Goal: Transaction & Acquisition: Purchase product/service

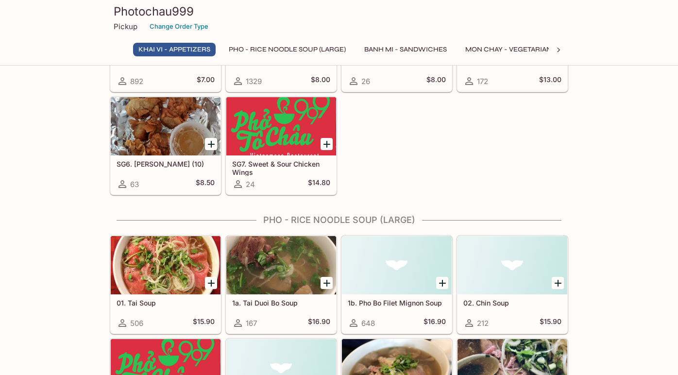
scroll to position [243, 0]
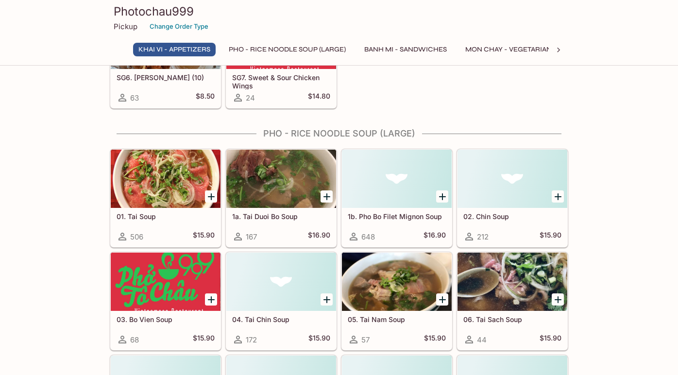
click at [324, 194] on icon "Add 1a. Tai Duoi Bo Soup" at bounding box center [327, 197] width 12 height 12
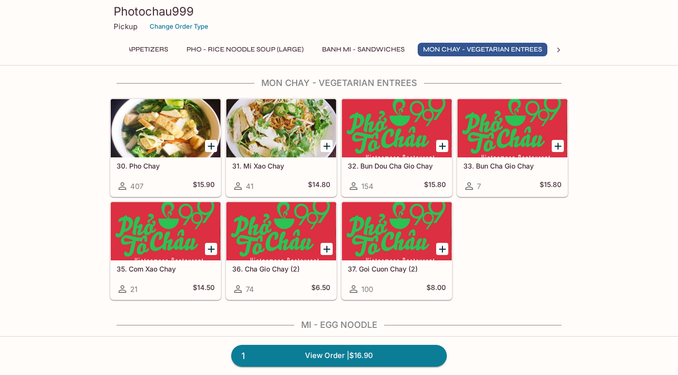
scroll to position [0, 44]
click at [210, 248] on icon "Add 35. Com Xao Chay" at bounding box center [211, 249] width 12 height 12
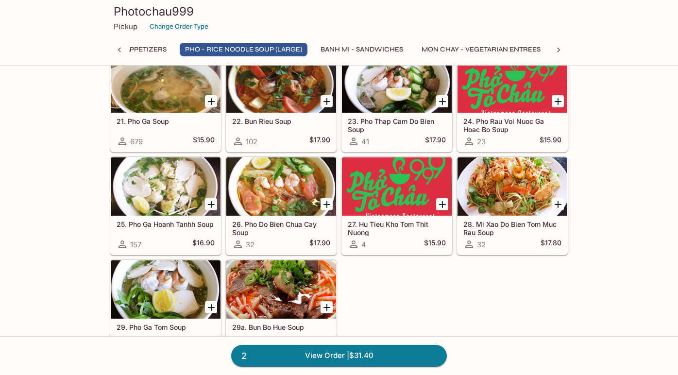
scroll to position [841, 0]
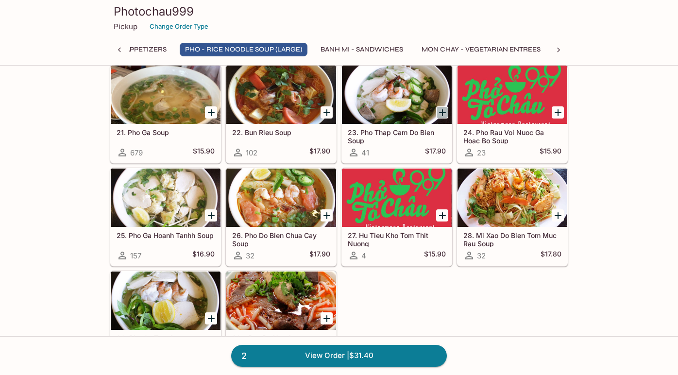
click at [444, 115] on icon "Add 23. Pho Thap Cam Do Bien Soup" at bounding box center [442, 113] width 12 height 12
click at [303, 148] on div "102 $17.90" at bounding box center [281, 153] width 98 height 12
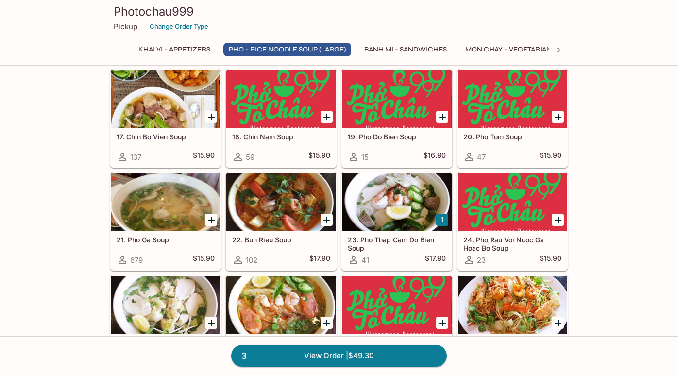
scroll to position [755, 0]
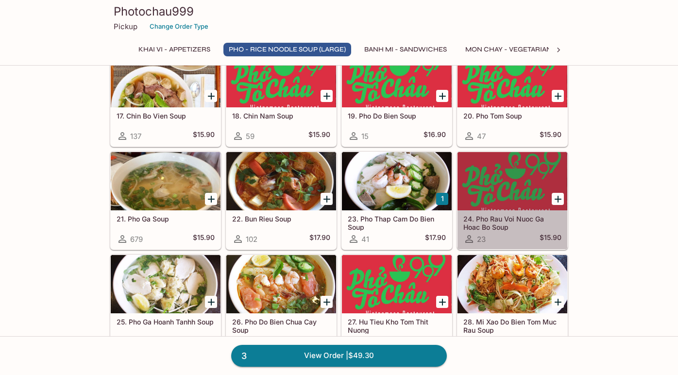
click at [502, 229] on h5 "24. Pho Rau Voi Nuoc Ga Hoac Bo Soup" at bounding box center [512, 223] width 98 height 16
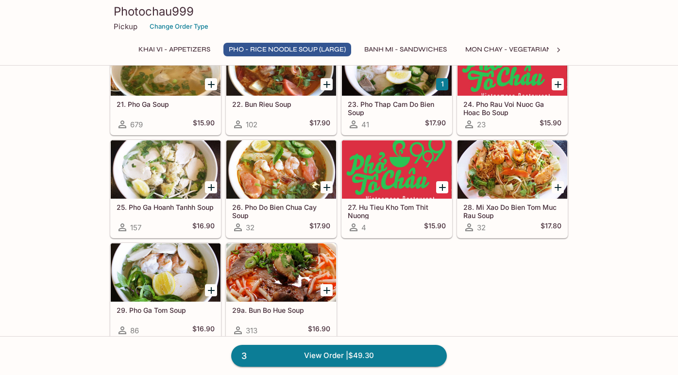
scroll to position [867, 0]
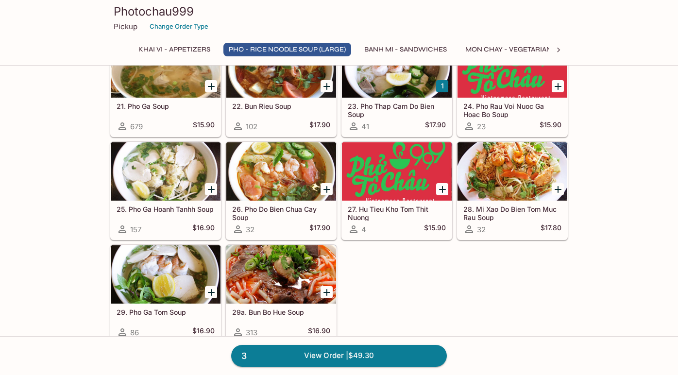
click at [267, 215] on h5 "26. Pho Do Bien Chua Cay Soup" at bounding box center [281, 213] width 98 height 16
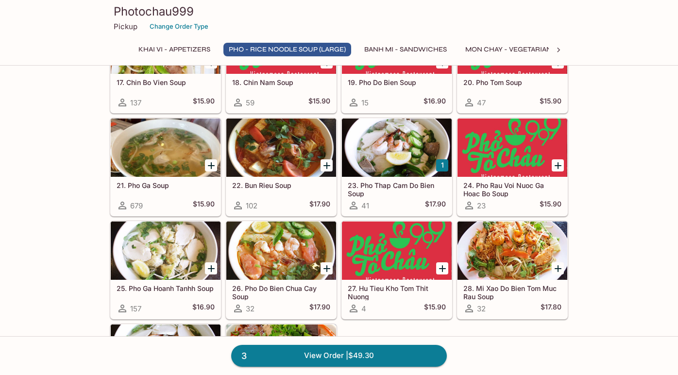
scroll to position [790, 0]
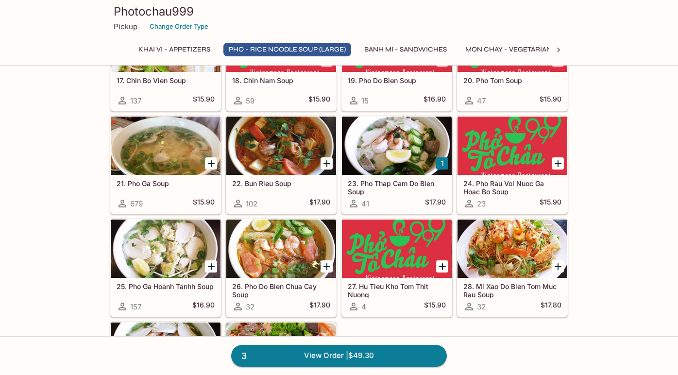
click at [269, 174] on div at bounding box center [281, 146] width 110 height 58
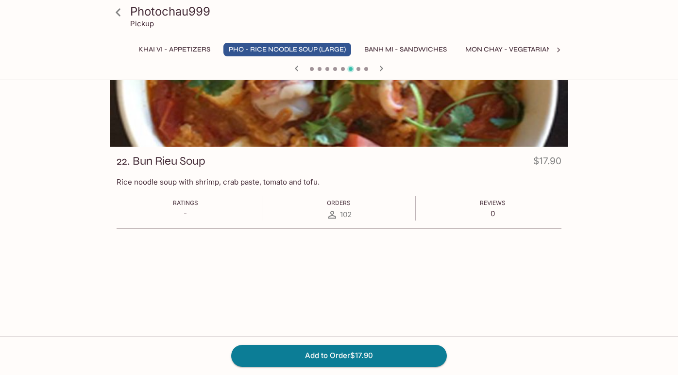
scroll to position [84, 0]
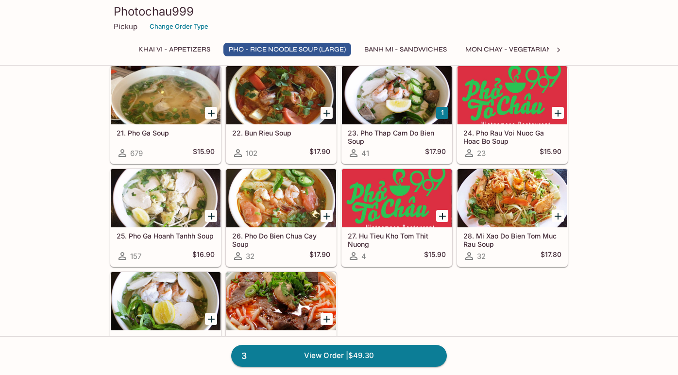
scroll to position [829, 0]
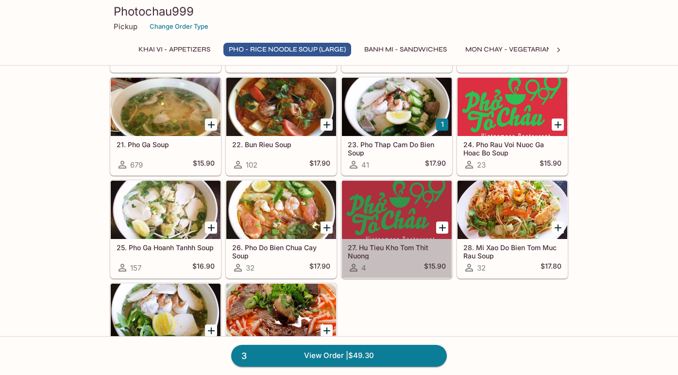
click at [397, 191] on div at bounding box center [397, 210] width 110 height 58
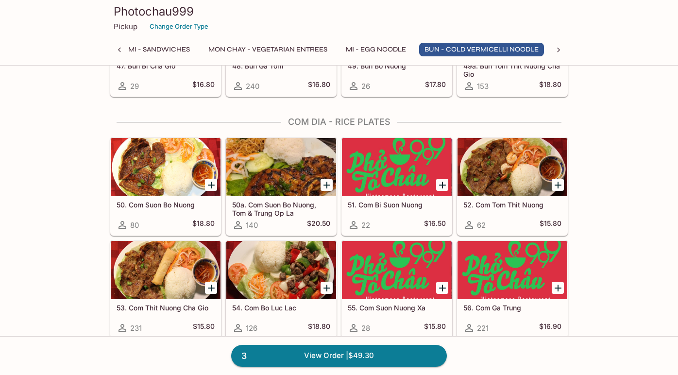
scroll to position [1991, 0]
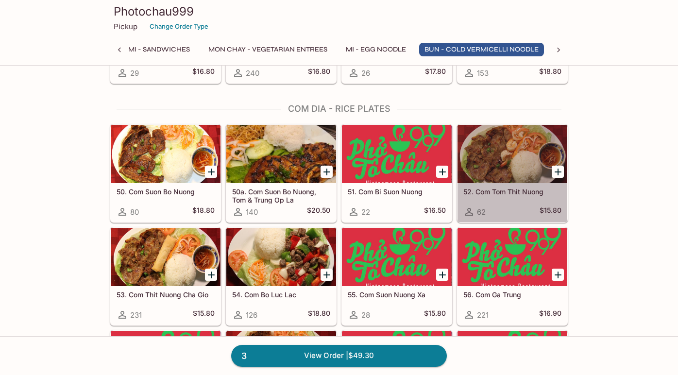
click at [504, 195] on h5 "52. Com Tom Thit Nuong" at bounding box center [512, 191] width 98 height 8
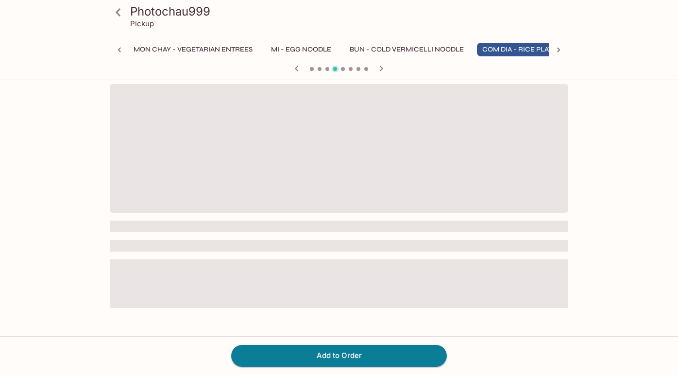
scroll to position [0, 354]
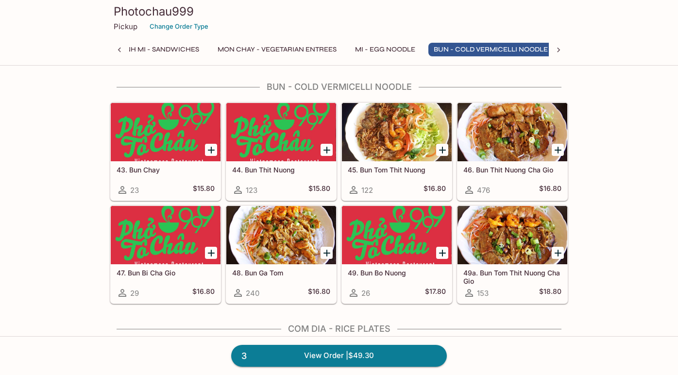
scroll to position [0, 257]
click at [277, 171] on h5 "44. Bun Thit Nuong" at bounding box center [281, 170] width 98 height 8
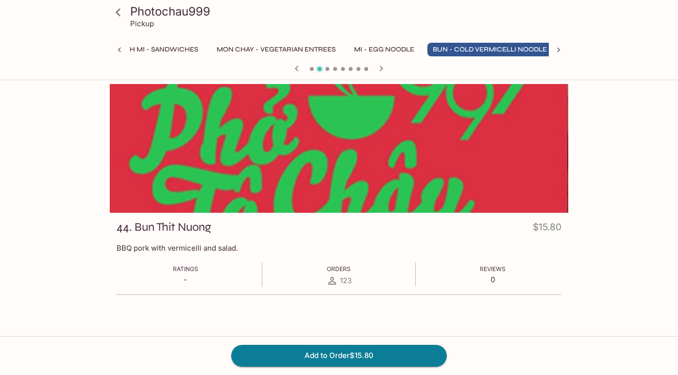
scroll to position [0, 257]
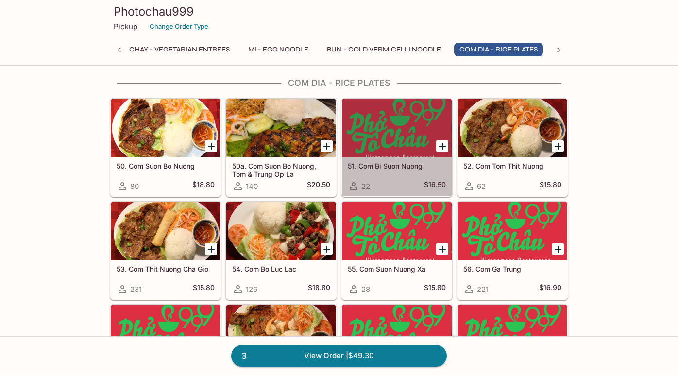
click at [409, 175] on div "51. Com Bi [PERSON_NAME] 22 $16.50" at bounding box center [397, 176] width 110 height 39
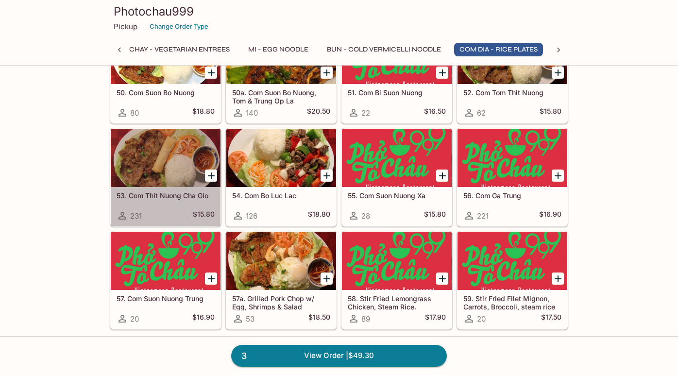
click at [152, 190] on div "53. Com Thit [PERSON_NAME] Gio 231 $15.80" at bounding box center [166, 206] width 110 height 39
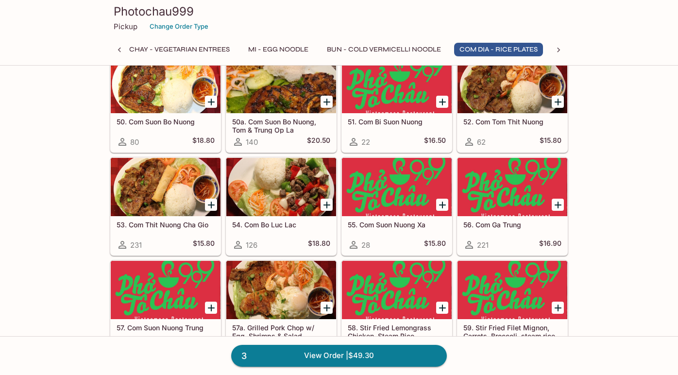
click at [283, 125] on h5 "50a. Com Suon Bo Nuong, Tom & Trung Op La" at bounding box center [281, 125] width 98 height 16
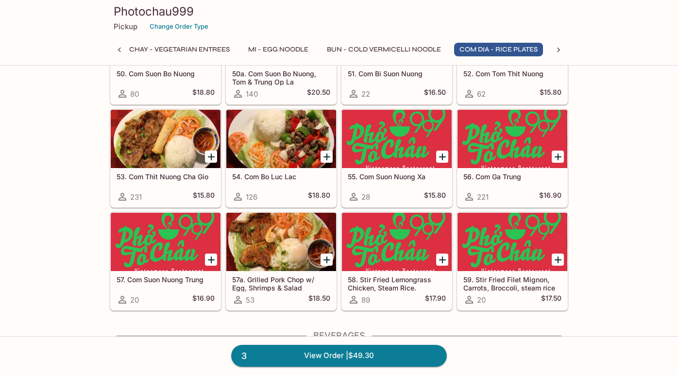
click at [172, 244] on div at bounding box center [166, 242] width 110 height 58
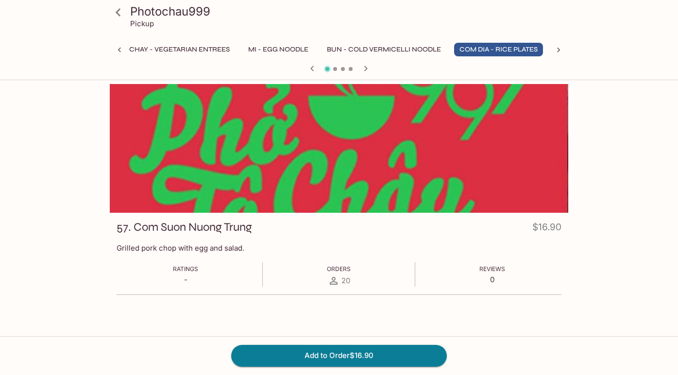
click at [116, 50] on icon at bounding box center [120, 50] width 10 height 10
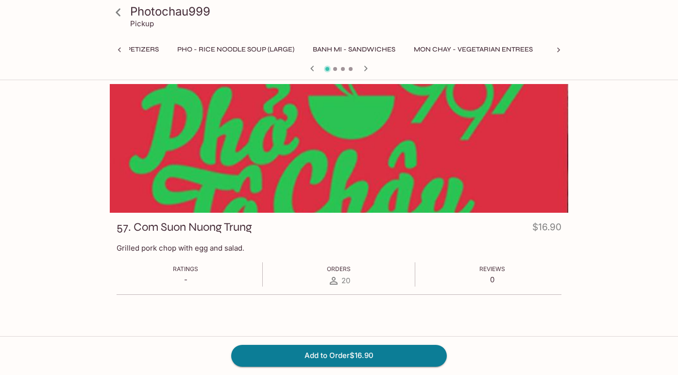
click at [115, 17] on icon at bounding box center [118, 12] width 17 height 17
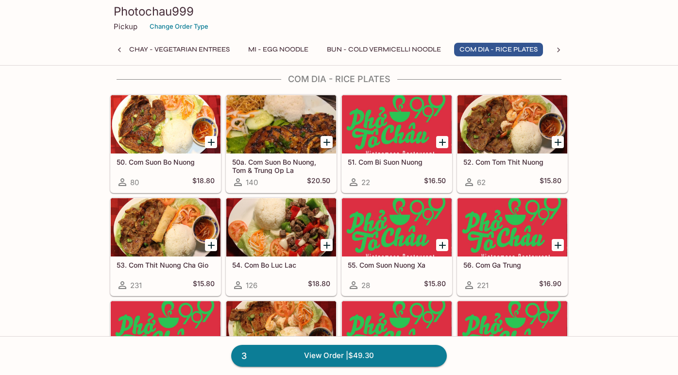
click at [275, 166] on h5 "50a. Com Suon Bo Nuong, Tom & Trung Op La" at bounding box center [281, 166] width 98 height 16
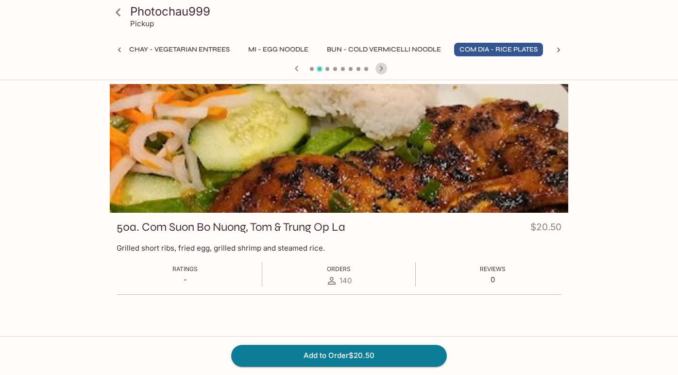
click at [378, 69] on icon "button" at bounding box center [381, 69] width 12 height 12
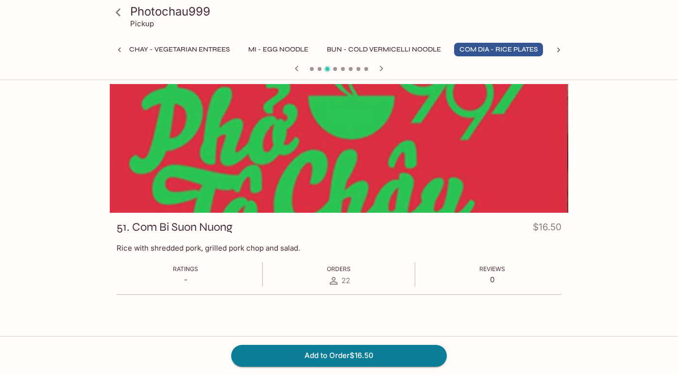
click at [380, 68] on icon "button" at bounding box center [381, 69] width 12 height 12
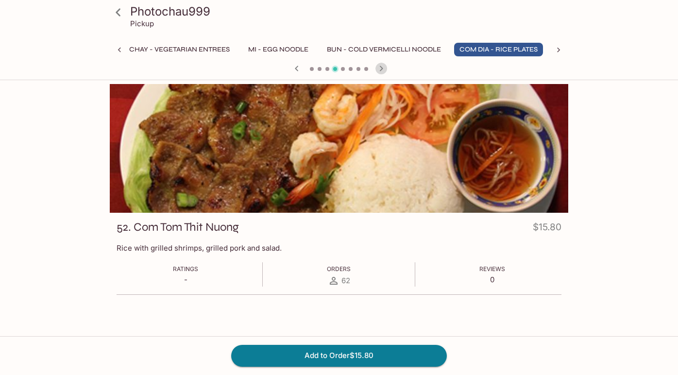
click at [380, 68] on icon "button" at bounding box center [381, 69] width 12 height 12
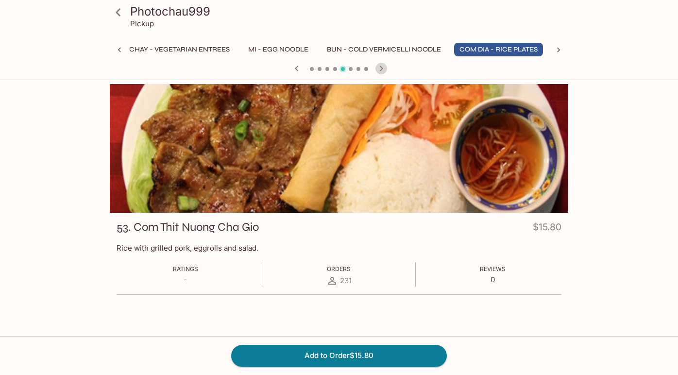
click at [380, 68] on icon "button" at bounding box center [381, 69] width 12 height 12
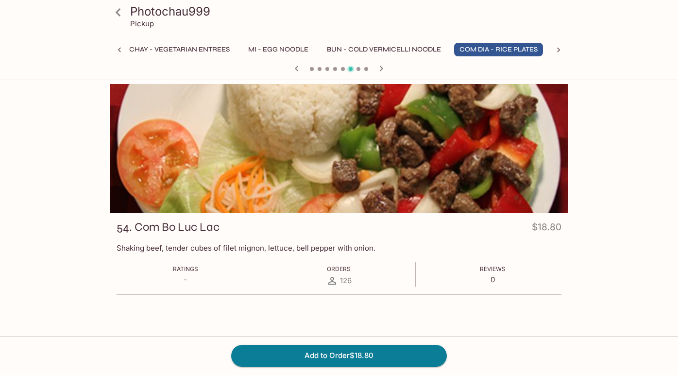
click at [380, 68] on icon "button" at bounding box center [381, 69] width 12 height 12
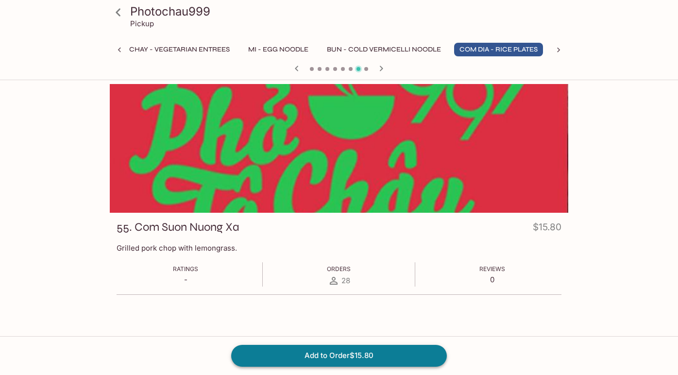
click at [372, 353] on button "Add to Order $15.80" at bounding box center [339, 355] width 216 height 21
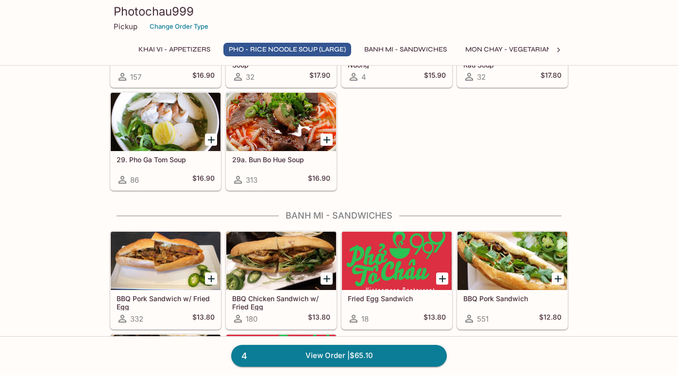
scroll to position [930, 0]
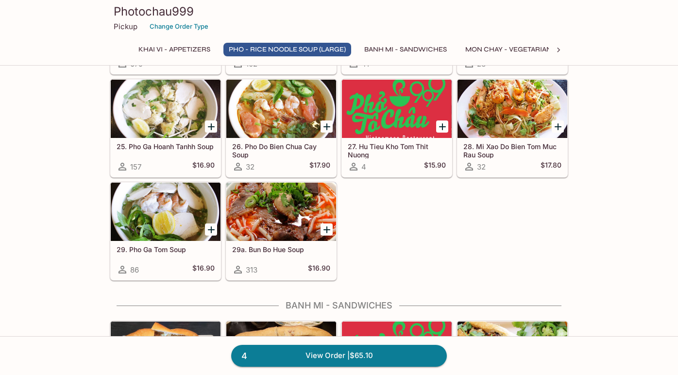
click at [326, 230] on icon "Add 29a. Bun Bo Hue Soup" at bounding box center [326, 229] width 7 height 7
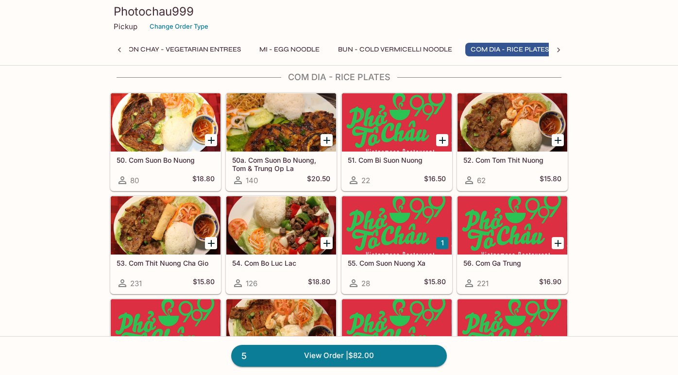
scroll to position [0, 354]
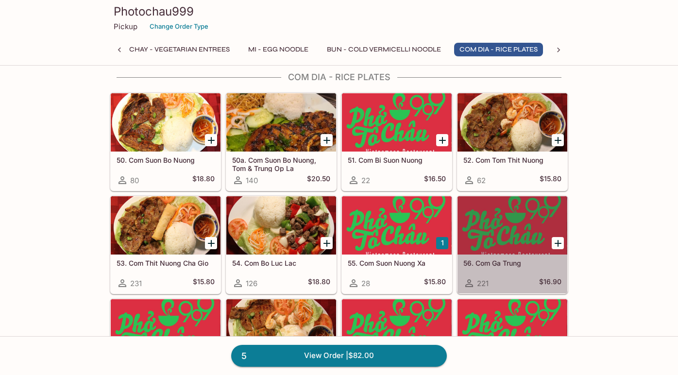
click at [531, 267] on div "56. Com Ga [PERSON_NAME] 221 $16.90" at bounding box center [512, 273] width 110 height 39
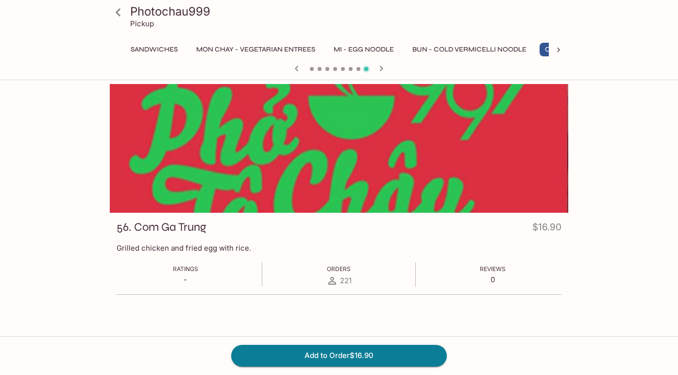
scroll to position [0, 354]
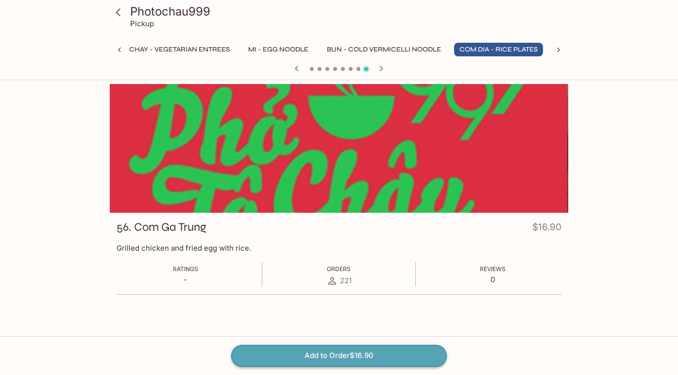
click at [377, 353] on button "Add to Order $16.90" at bounding box center [339, 355] width 216 height 21
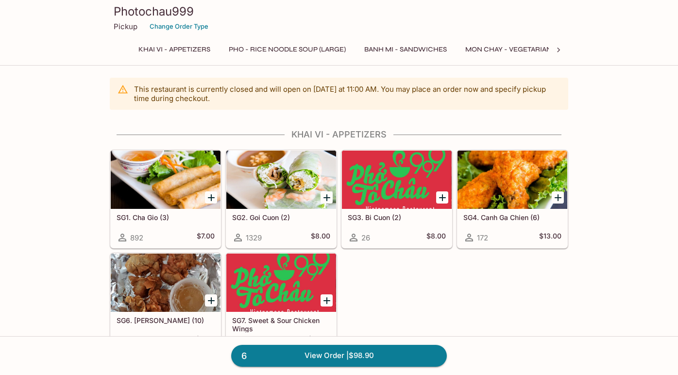
click at [324, 196] on icon "Add SG2. Goi Cuon (2)" at bounding box center [327, 198] width 12 height 12
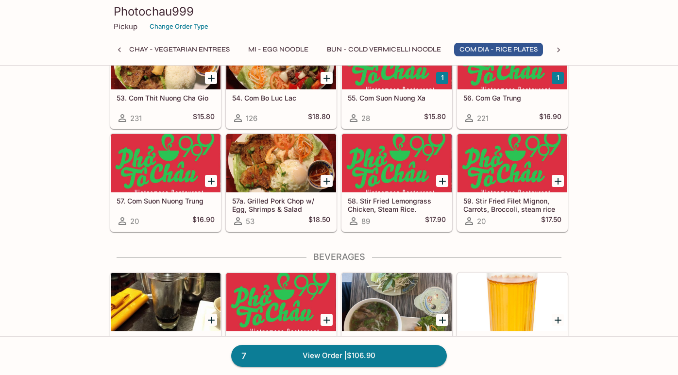
scroll to position [2114, 0]
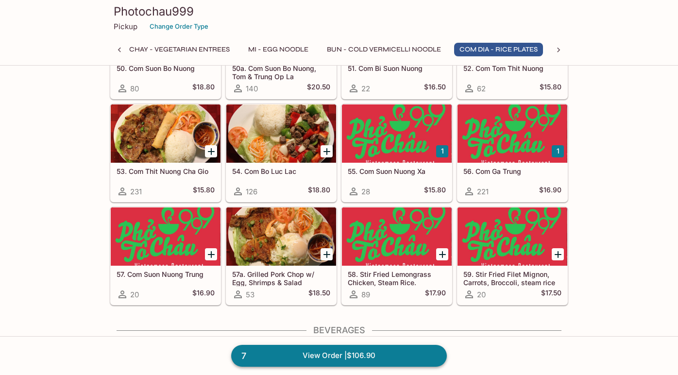
click at [306, 359] on link "7 View Order | $106.90" at bounding box center [339, 355] width 216 height 21
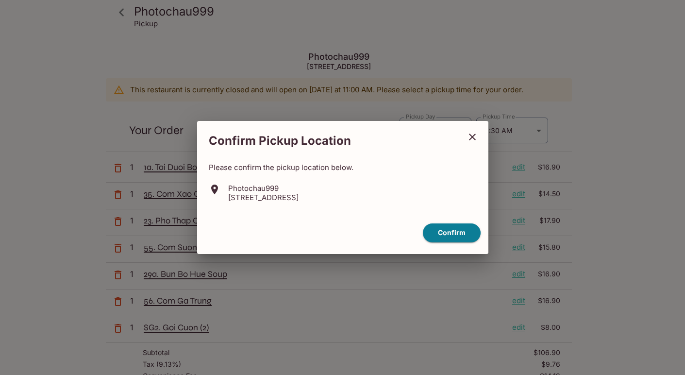
click at [468, 136] on icon "close" at bounding box center [473, 137] width 12 height 12
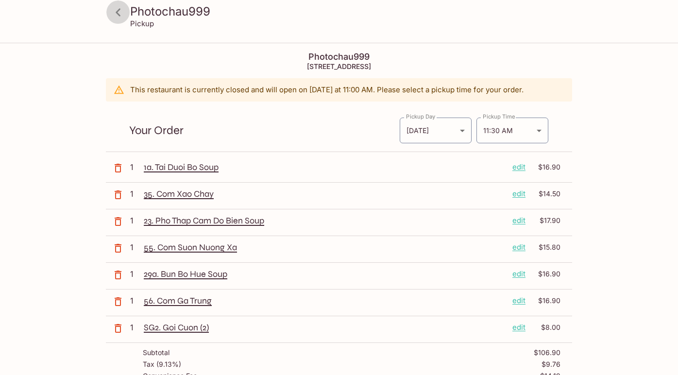
click at [118, 9] on icon at bounding box center [118, 12] width 17 height 17
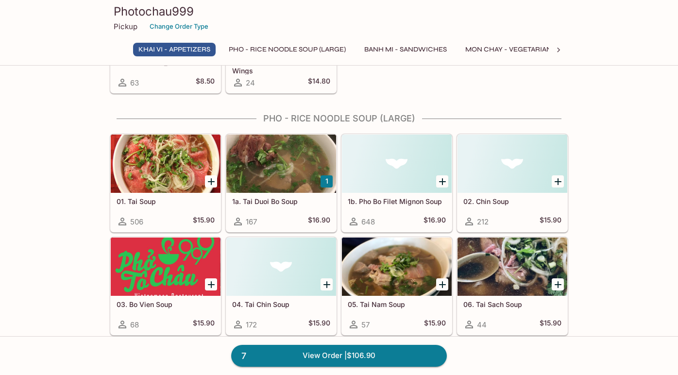
scroll to position [197, 0]
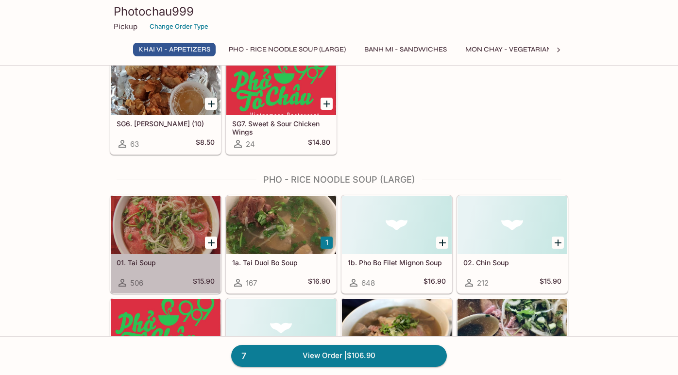
click at [196, 224] on div at bounding box center [166, 225] width 110 height 58
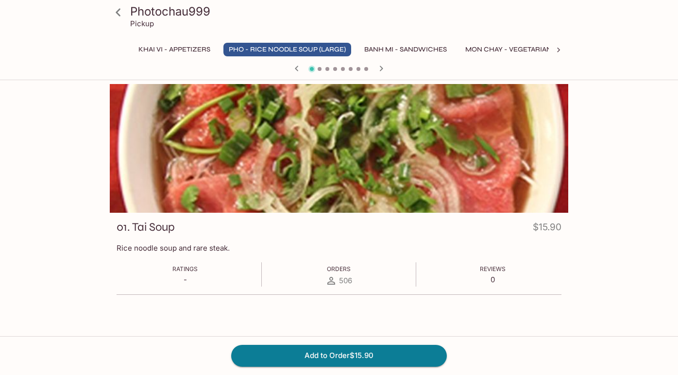
click at [382, 66] on icon "button" at bounding box center [381, 69] width 12 height 12
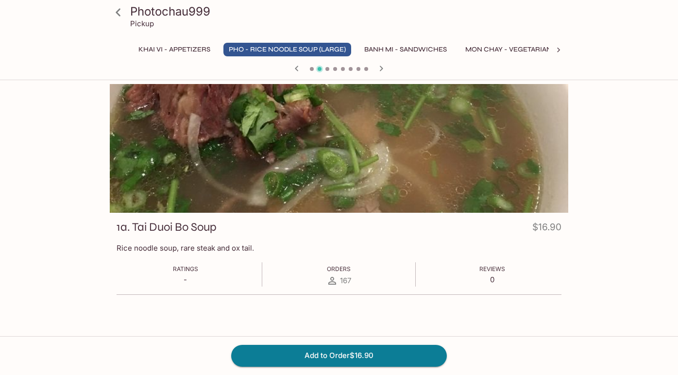
click at [382, 66] on icon "button" at bounding box center [381, 69] width 12 height 12
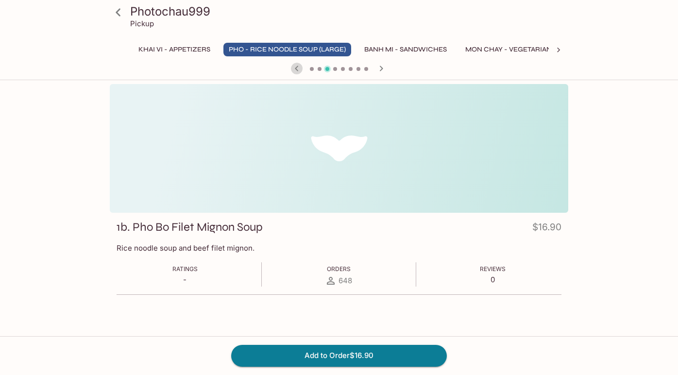
click at [294, 67] on icon "button" at bounding box center [297, 69] width 12 height 12
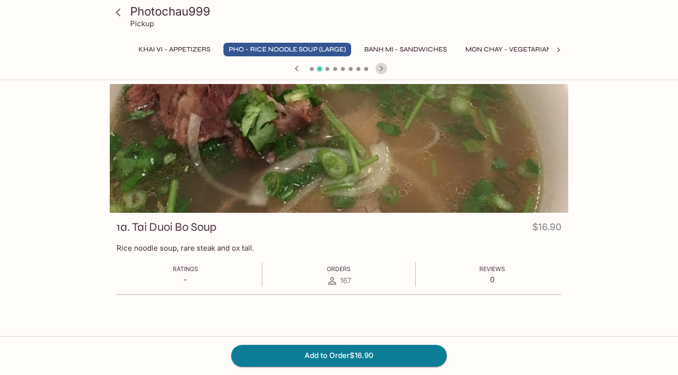
click at [384, 68] on icon "button" at bounding box center [381, 69] width 12 height 12
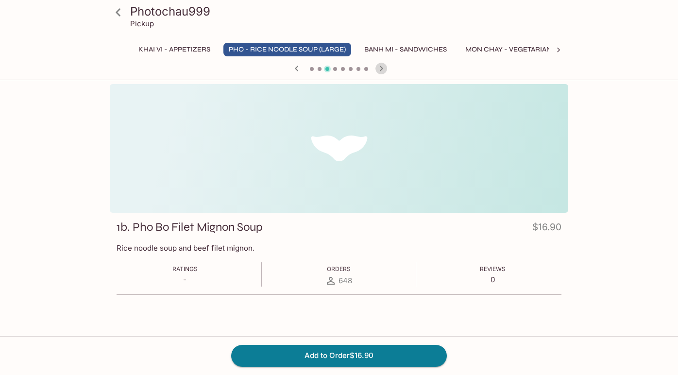
click at [384, 68] on icon "button" at bounding box center [381, 69] width 12 height 12
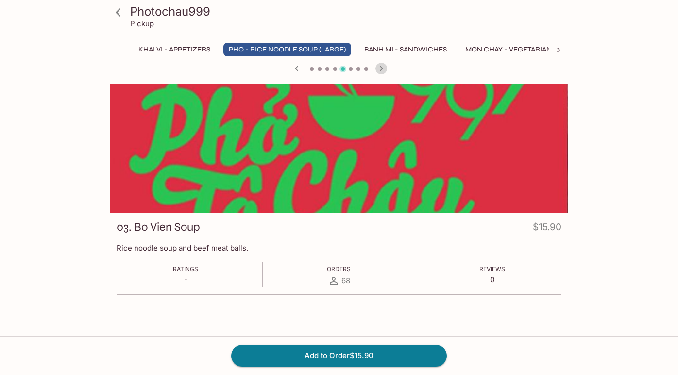
click at [384, 68] on icon "button" at bounding box center [381, 69] width 12 height 12
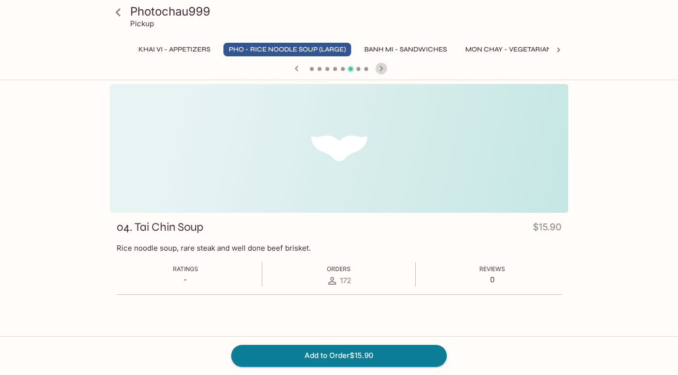
click at [384, 68] on icon "button" at bounding box center [381, 69] width 12 height 12
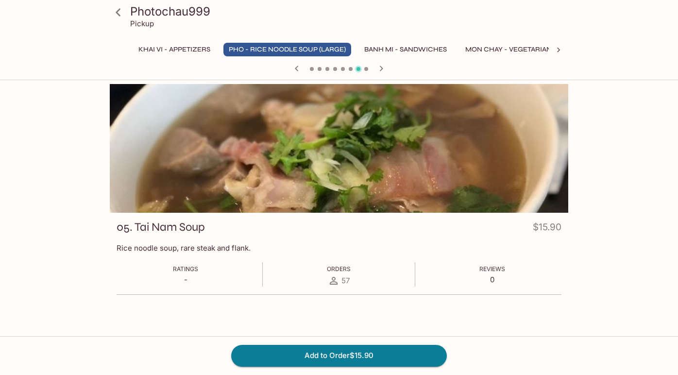
click at [384, 68] on icon "button" at bounding box center [381, 69] width 12 height 12
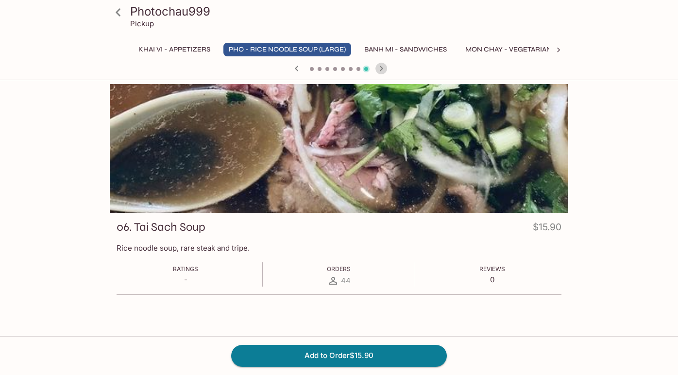
click at [384, 68] on icon "button" at bounding box center [381, 69] width 12 height 12
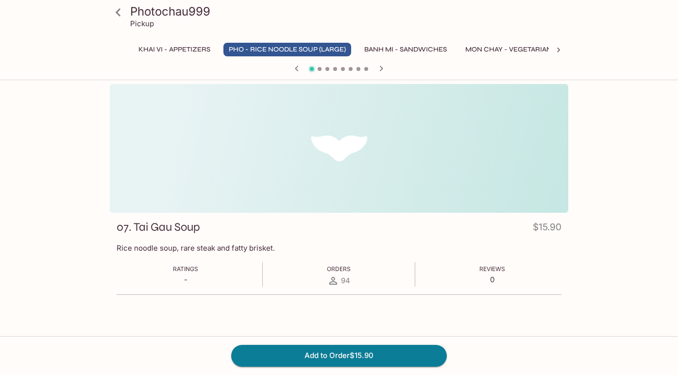
click at [384, 68] on icon "button" at bounding box center [381, 69] width 12 height 12
click at [382, 68] on icon "button" at bounding box center [381, 68] width 3 height 5
click at [382, 69] on icon "button" at bounding box center [381, 68] width 3 height 5
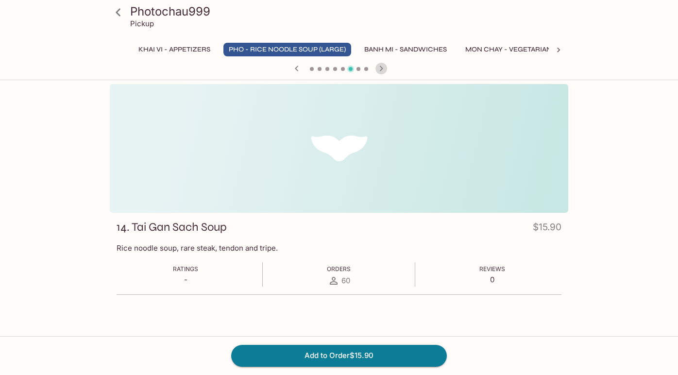
click at [382, 69] on icon "button" at bounding box center [381, 68] width 3 height 5
click at [380, 67] on icon "button" at bounding box center [381, 69] width 12 height 12
click at [382, 67] on icon "button" at bounding box center [381, 69] width 12 height 12
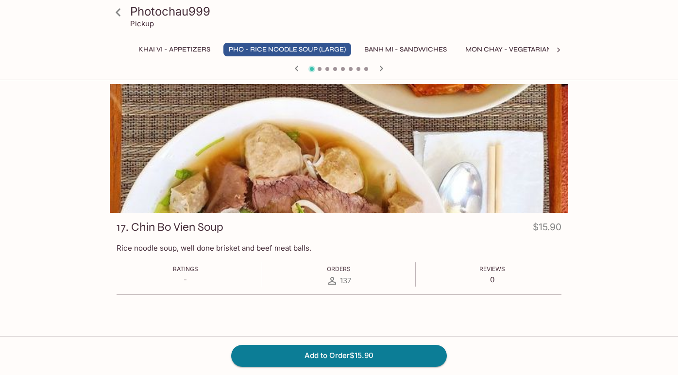
click at [376, 69] on icon "button" at bounding box center [381, 69] width 12 height 12
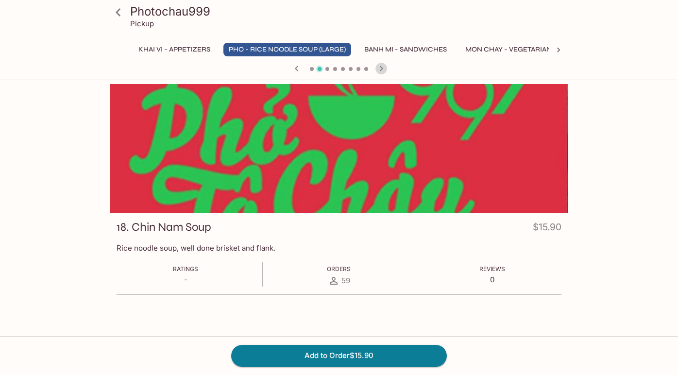
click at [380, 68] on icon "button" at bounding box center [381, 69] width 12 height 12
click at [381, 67] on icon "button" at bounding box center [381, 68] width 3 height 5
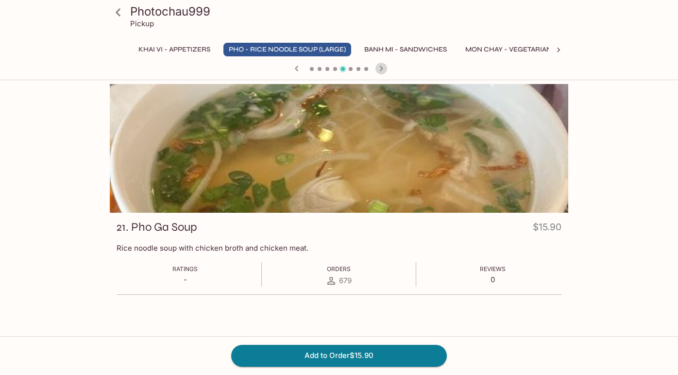
click at [381, 67] on icon "button" at bounding box center [381, 68] width 3 height 5
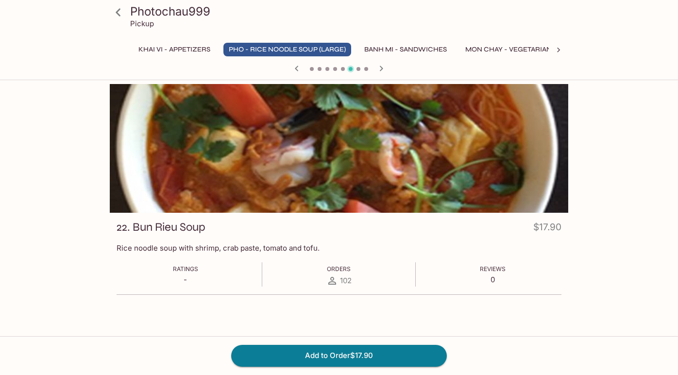
click at [384, 69] on icon "button" at bounding box center [381, 69] width 12 height 12
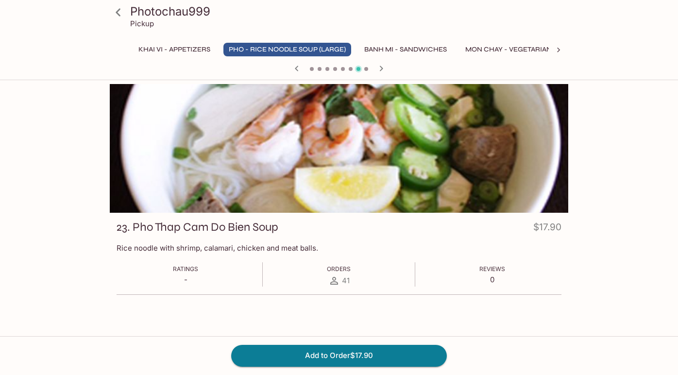
click at [384, 69] on icon "button" at bounding box center [381, 69] width 12 height 12
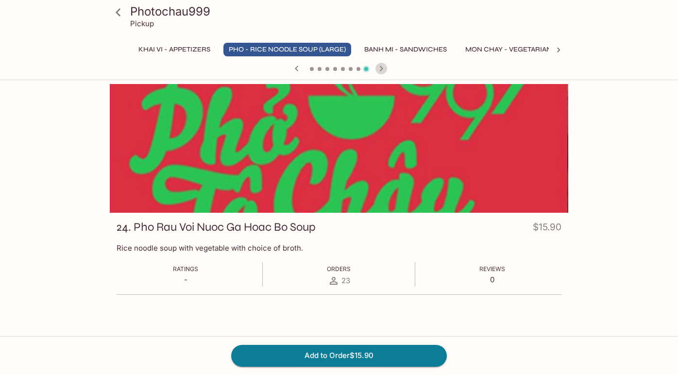
click at [384, 69] on icon "button" at bounding box center [381, 69] width 12 height 12
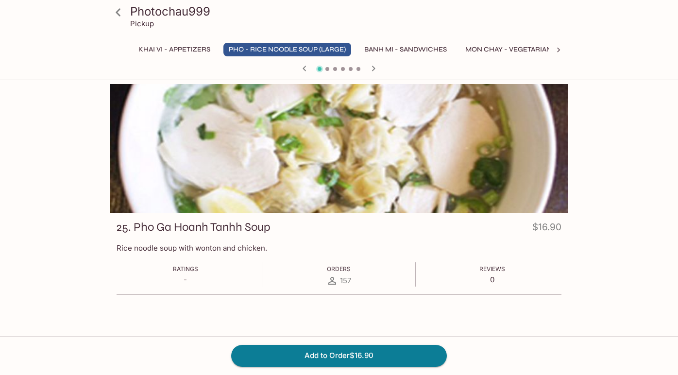
click at [384, 69] on div at bounding box center [339, 69] width 466 height 15
click at [375, 68] on icon "button" at bounding box center [373, 69] width 12 height 12
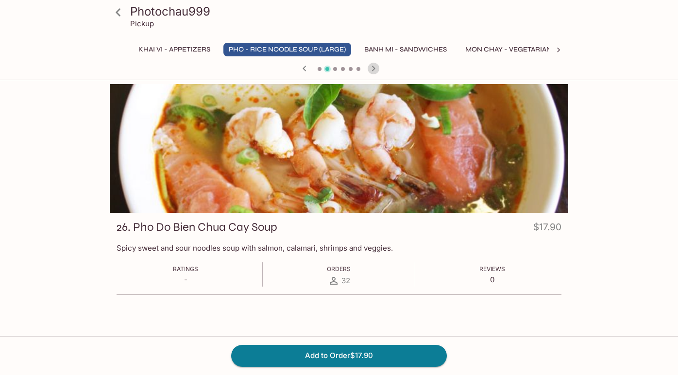
click at [375, 68] on icon "button" at bounding box center [373, 69] width 12 height 12
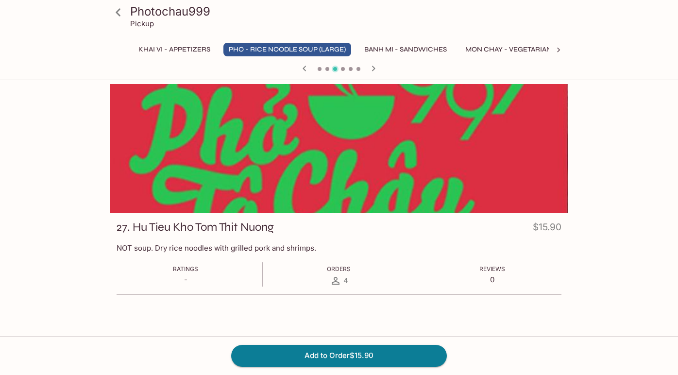
click at [375, 68] on icon "button" at bounding box center [373, 69] width 12 height 12
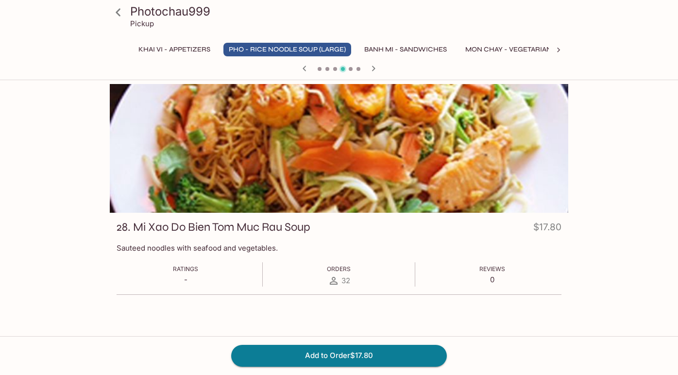
click at [375, 68] on icon "button" at bounding box center [373, 69] width 12 height 12
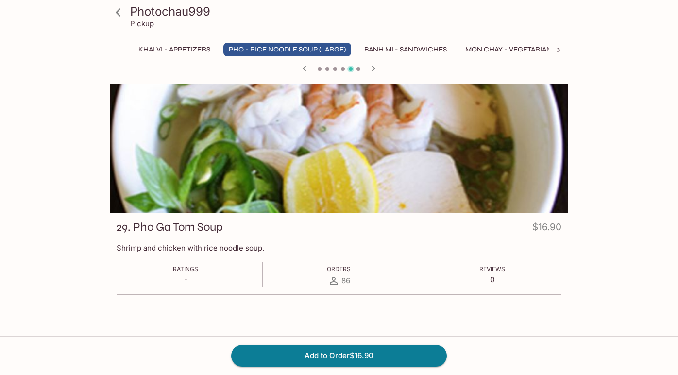
click at [375, 68] on icon "button" at bounding box center [373, 69] width 12 height 12
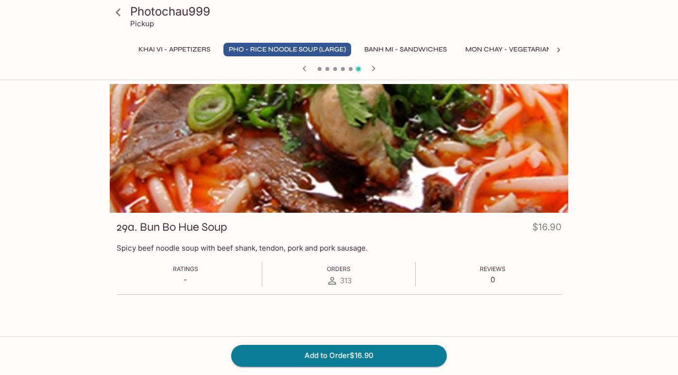
click at [121, 15] on icon at bounding box center [118, 12] width 17 height 17
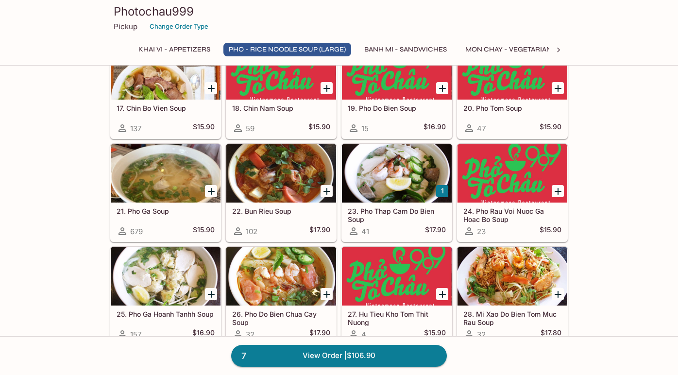
scroll to position [736, 0]
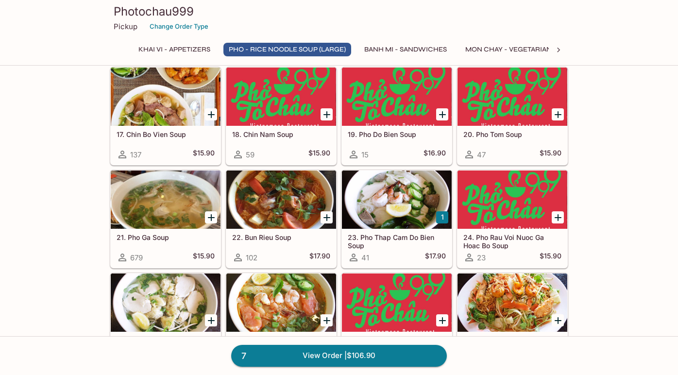
click at [328, 216] on icon "Add 22. Bun Rieu Soup" at bounding box center [327, 218] width 12 height 12
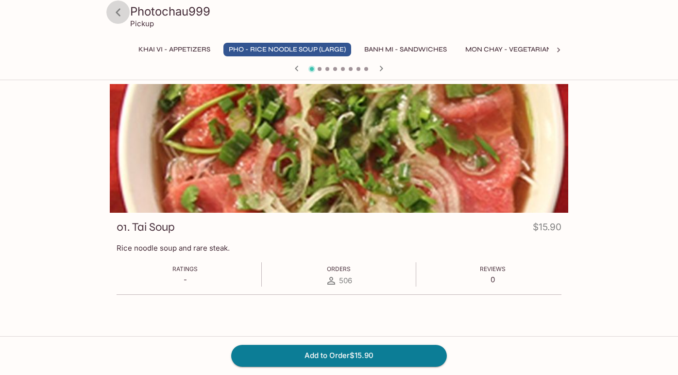
click at [117, 10] on icon at bounding box center [118, 12] width 17 height 17
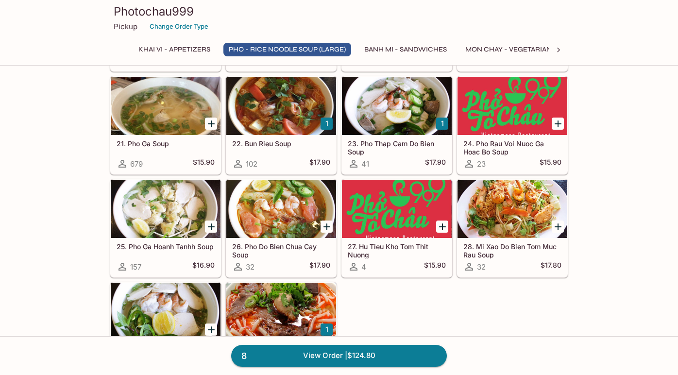
scroll to position [844, 0]
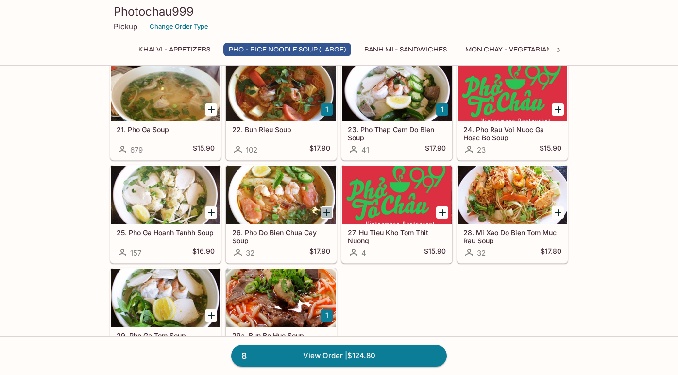
click at [327, 212] on icon "Add 26. Pho Do Bien Chua Cay Soup" at bounding box center [326, 212] width 7 height 7
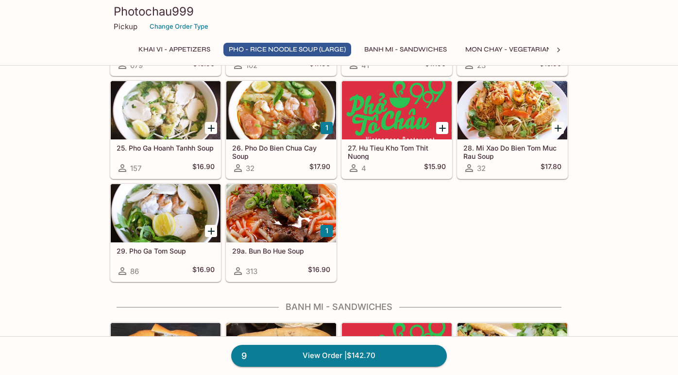
scroll to position [1074, 0]
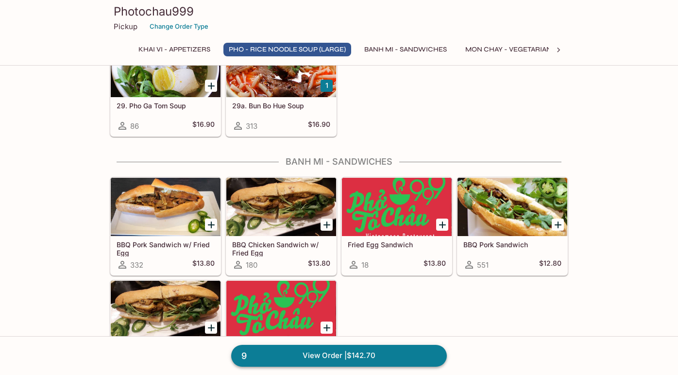
click at [331, 353] on link "9 View Order | $142.70" at bounding box center [339, 355] width 216 height 21
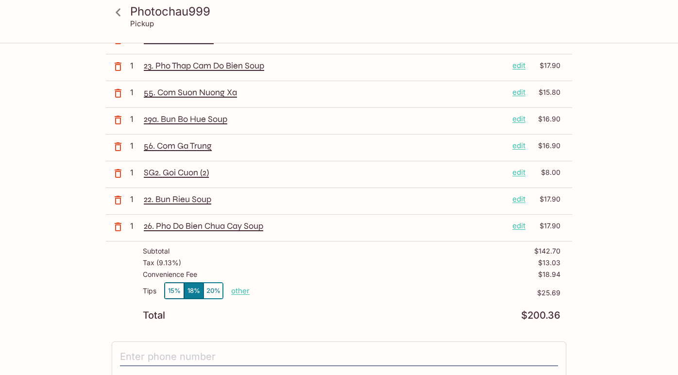
scroll to position [167, 0]
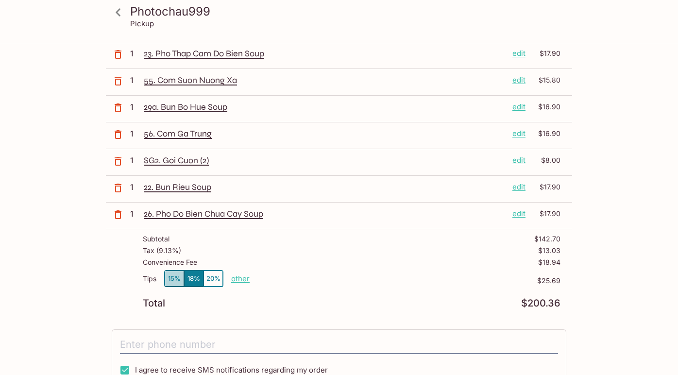
click at [178, 275] on button "15%" at bounding box center [174, 278] width 19 height 16
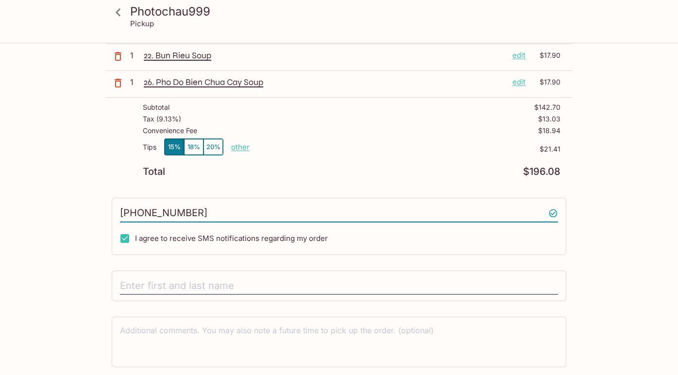
scroll to position [302, 0]
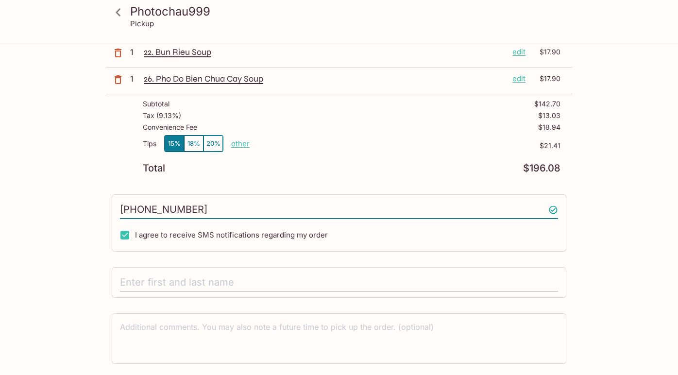
type input "[PHONE_NUMBER]"
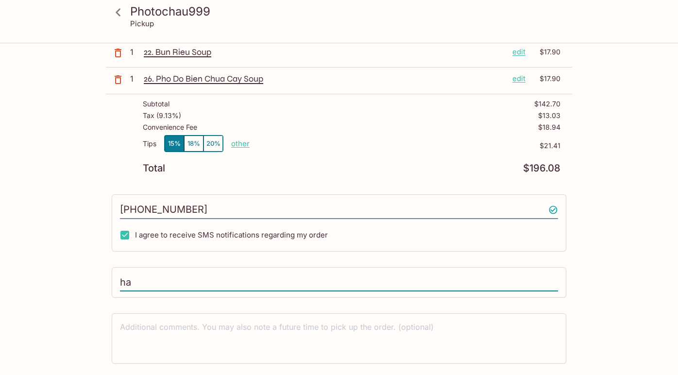
type input "h"
type input "[PERSON_NAME]"
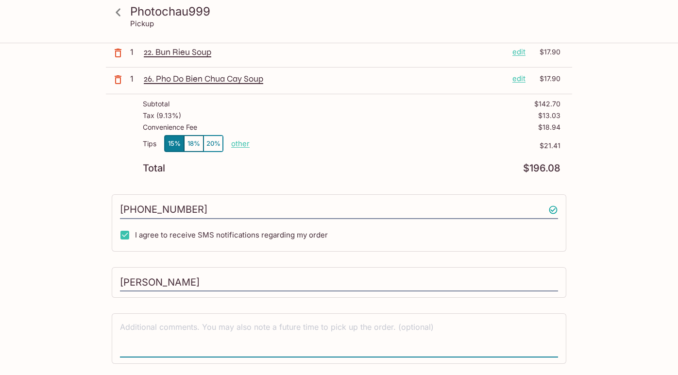
click at [244, 329] on textarea at bounding box center [339, 337] width 438 height 33
type textarea "p"
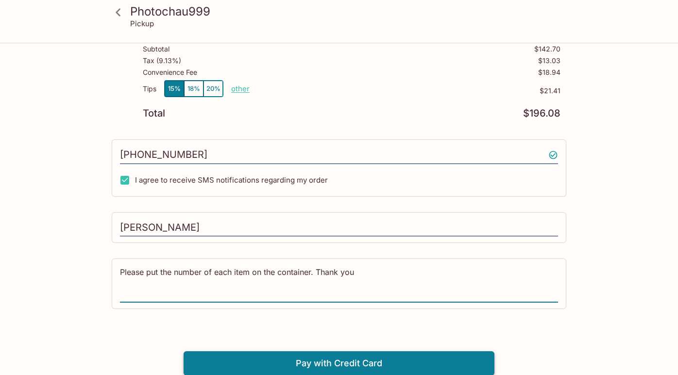
type textarea "Please put the number of each item on the container. Thank you"
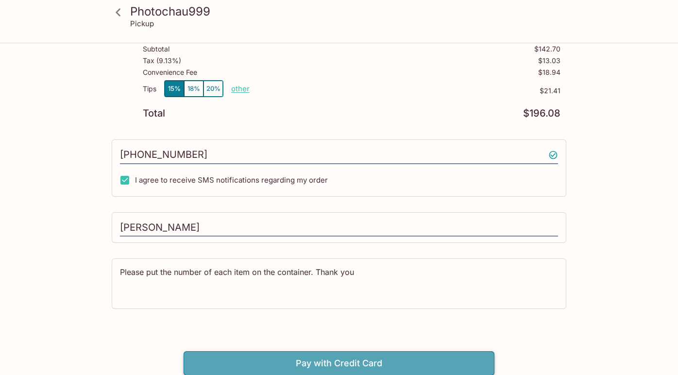
click at [349, 365] on button "Pay with Credit Card" at bounding box center [338, 363] width 311 height 24
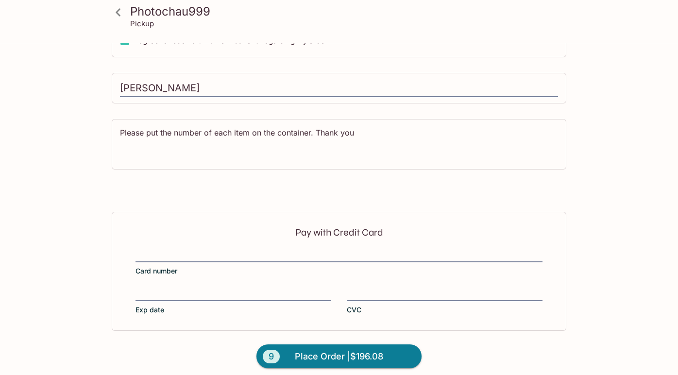
scroll to position [502, 0]
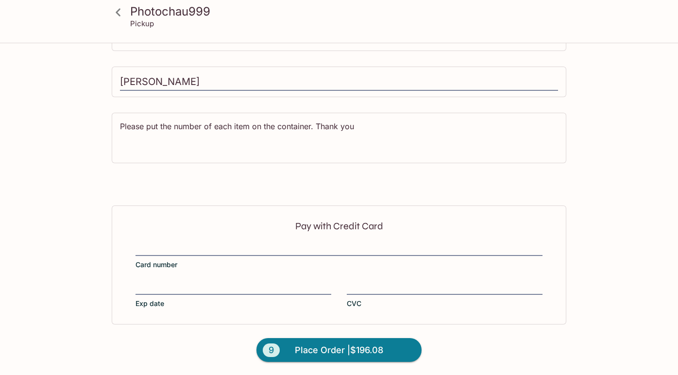
click at [228, 243] on div at bounding box center [338, 248] width 407 height 11
click at [228, 243] on input "Card number" at bounding box center [338, 243] width 407 height 0
click at [362, 280] on div "Pay with Credit Card Card number Exp date CVC" at bounding box center [339, 264] width 454 height 118
click at [342, 347] on span "Place Order | $196.08" at bounding box center [339, 350] width 88 height 16
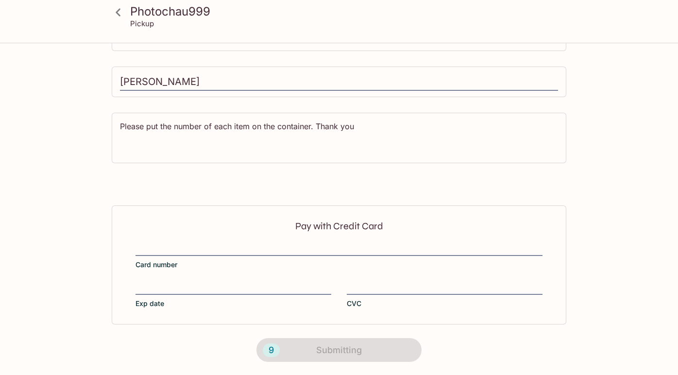
scroll to position [189, 0]
